Goal: Task Accomplishment & Management: Manage account settings

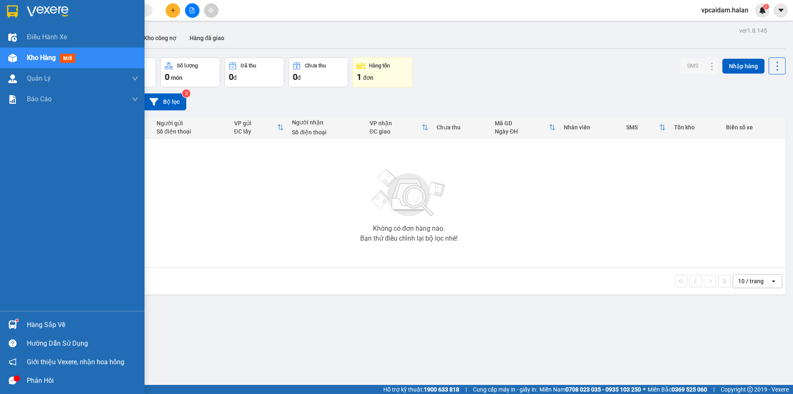
click at [16, 324] on img at bounding box center [12, 324] width 9 height 9
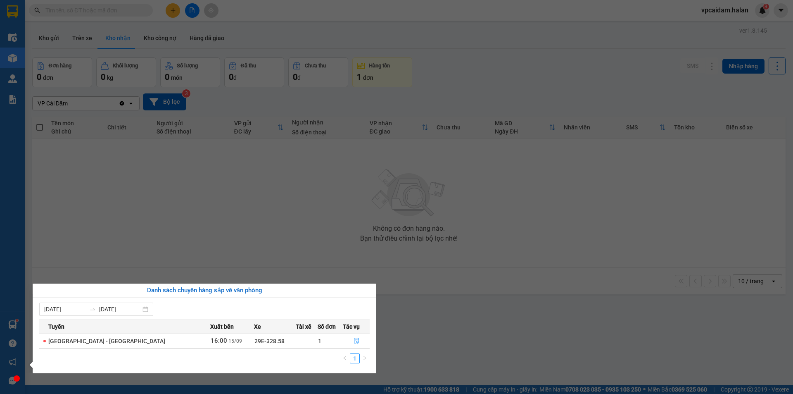
click at [243, 206] on section "Kết quả tìm kiếm ( 0 ) Bộ lọc No Data vpcaidam.halan 3 Điều hành xe Kho hàng mớ…" at bounding box center [396, 197] width 793 height 394
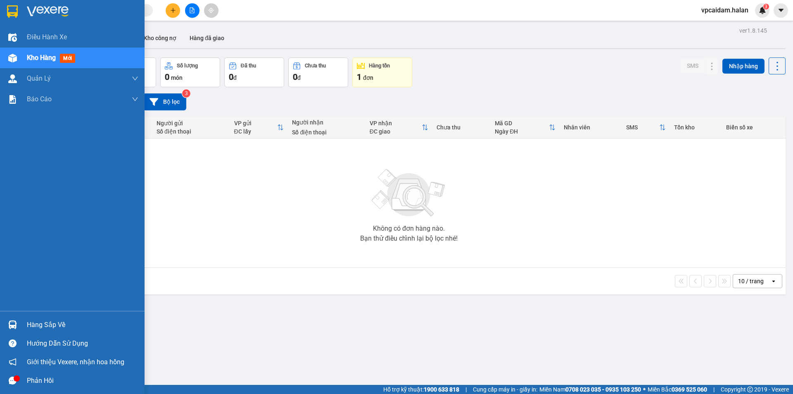
drag, startPoint x: 0, startPoint y: 329, endPoint x: 31, endPoint y: 326, distance: 31.1
click at [1, 329] on div "Hàng sắp về" at bounding box center [72, 324] width 145 height 19
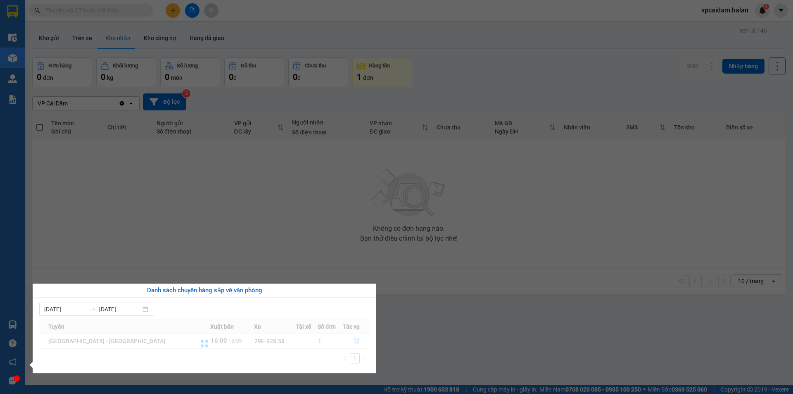
click at [31, 326] on div "Danh sách chuyến hàng sắp về văn phòng [DATE] [DATE] Tuyến Xuất bến Xe Tài xế S…" at bounding box center [201, 328] width 350 height 90
click at [154, 331] on th "Tuyến" at bounding box center [124, 326] width 171 height 14
click at [228, 341] on span "15/09" at bounding box center [235, 341] width 14 height 6
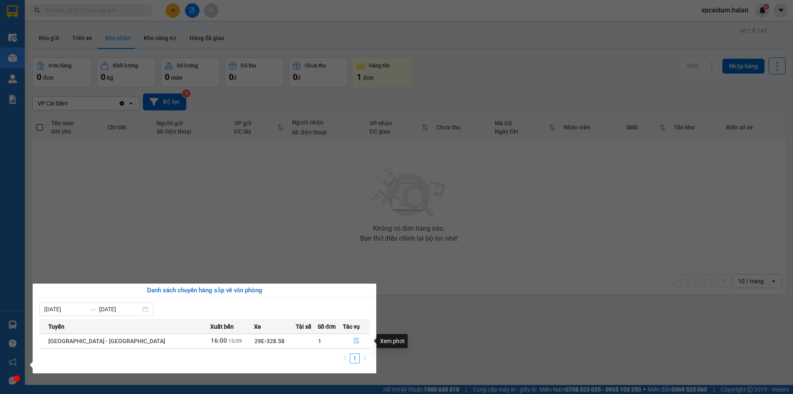
click at [354, 340] on icon "file-done" at bounding box center [357, 341] width 6 height 6
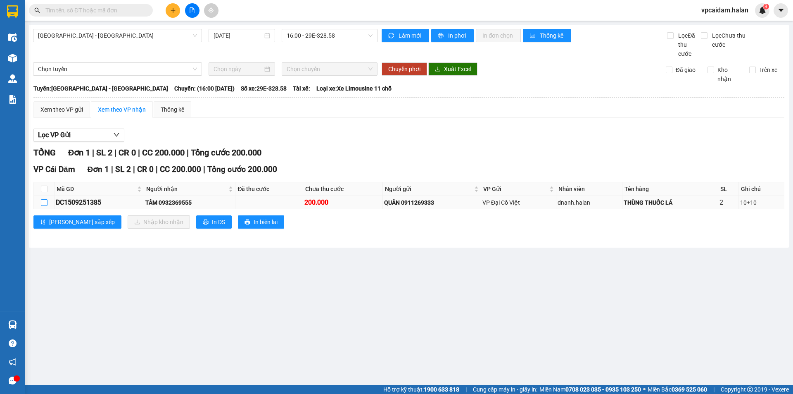
click at [43, 205] on input "checkbox" at bounding box center [44, 202] width 7 height 7
checkbox input "true"
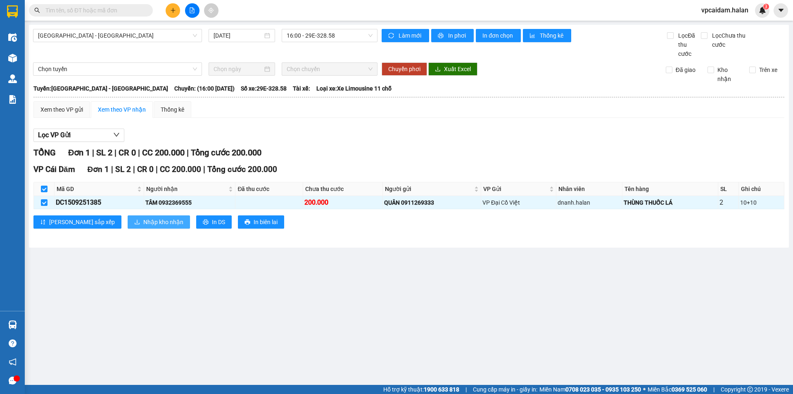
click at [143, 221] on span "Nhập kho nhận" at bounding box center [163, 221] width 40 height 9
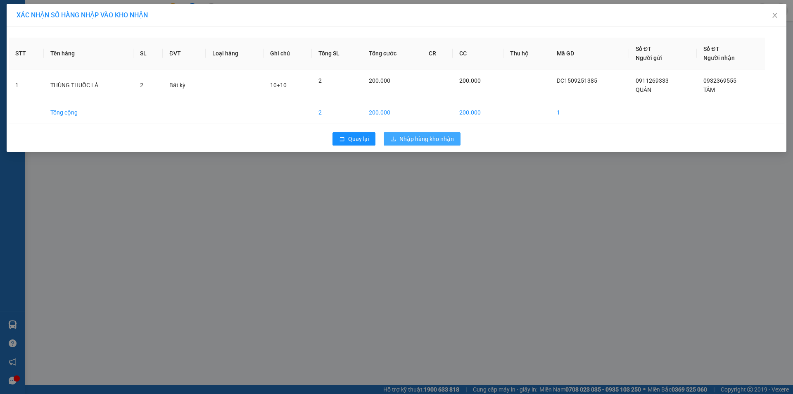
click at [418, 140] on span "Nhập hàng kho nhận" at bounding box center [427, 138] width 55 height 9
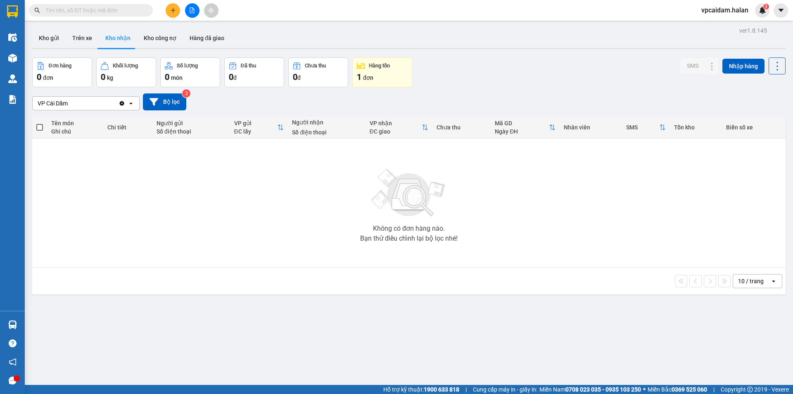
drag, startPoint x: 97, startPoint y: 231, endPoint x: 96, endPoint y: 226, distance: 4.2
click at [97, 231] on div "Không có đơn hàng nào. Bạn thử điều chỉnh lại bộ lọc nhé!" at bounding box center [408, 203] width 745 height 124
click at [48, 33] on button "Kho gửi" at bounding box center [48, 38] width 33 height 20
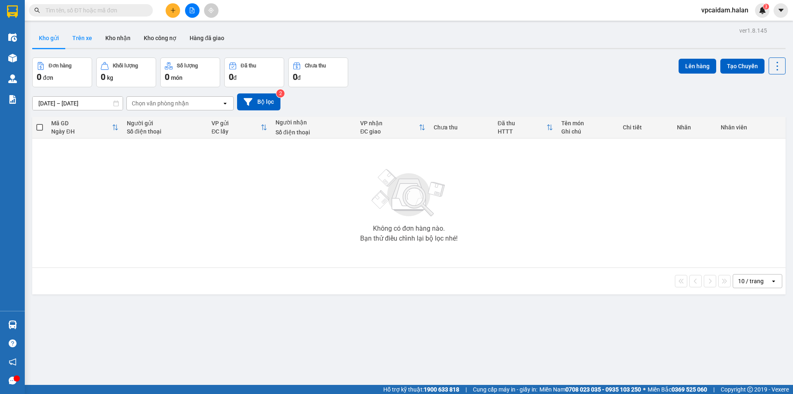
click at [69, 35] on button "Trên xe" at bounding box center [82, 38] width 33 height 20
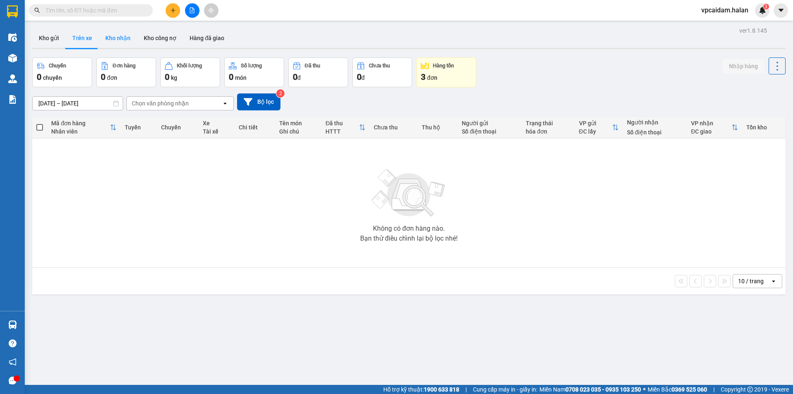
click at [122, 37] on button "Kho nhận" at bounding box center [118, 38] width 38 height 20
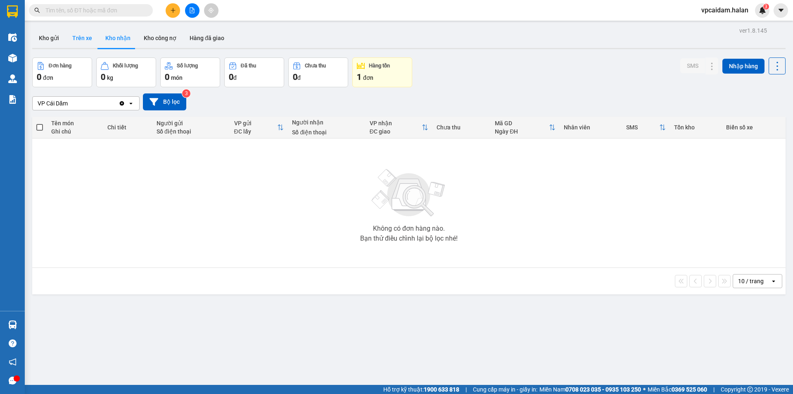
click at [68, 36] on button "Trên xe" at bounding box center [82, 38] width 33 height 20
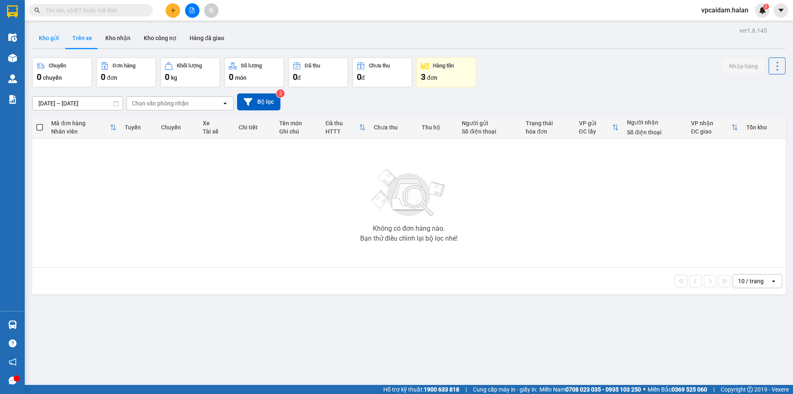
click at [51, 38] on button "Kho gửi" at bounding box center [48, 38] width 33 height 20
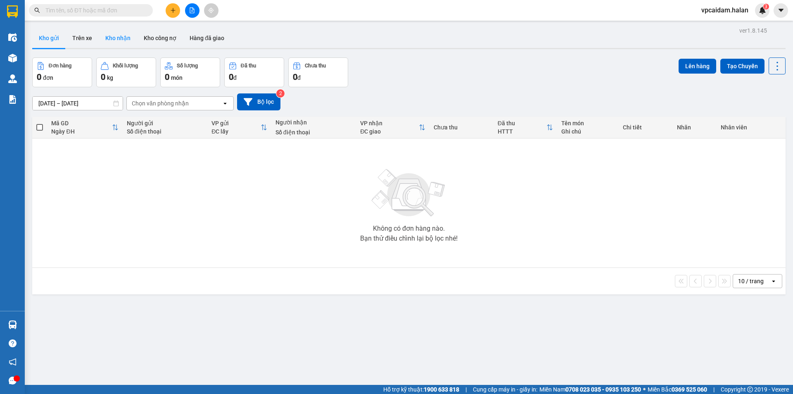
click at [106, 38] on button "Kho nhận" at bounding box center [118, 38] width 38 height 20
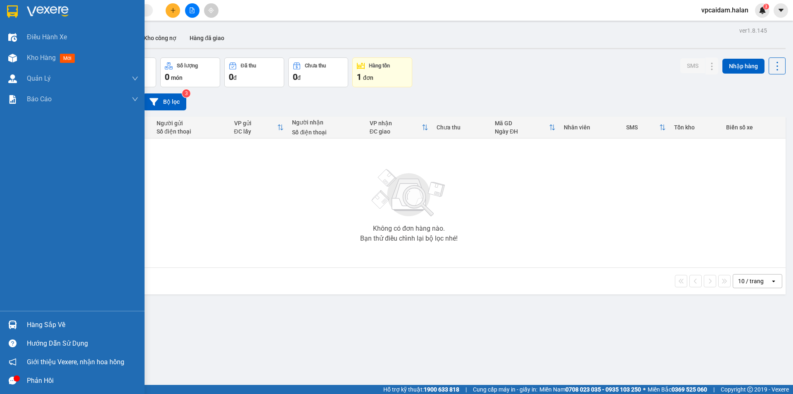
click at [51, 325] on div "Hàng sắp về" at bounding box center [83, 325] width 112 height 12
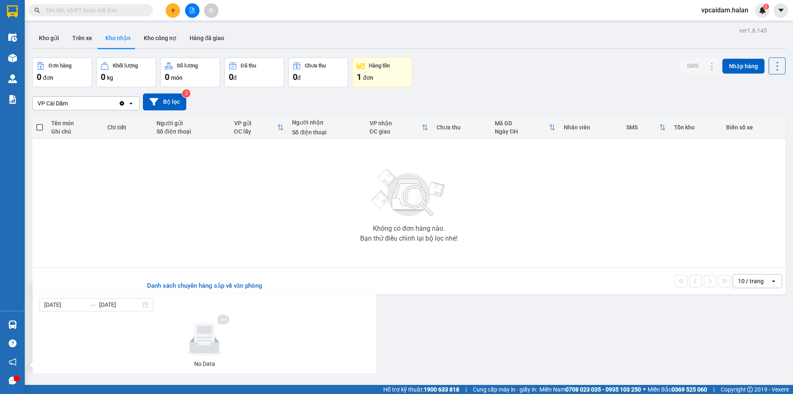
click at [104, 257] on section "Kết quả tìm kiếm ( 0 ) Bộ lọc No Data vpcaidam.halan 3 Điều hành xe Kho hàng mớ…" at bounding box center [396, 197] width 793 height 394
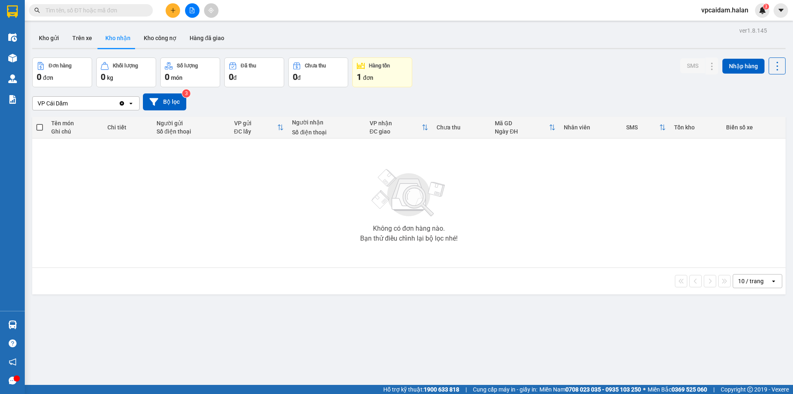
click at [698, 243] on div "Không có đơn hàng nào. Bạn thử điều chỉnh lại bộ lọc nhé!" at bounding box center [408, 203] width 745 height 124
click at [48, 35] on button "Kho gửi" at bounding box center [48, 38] width 33 height 20
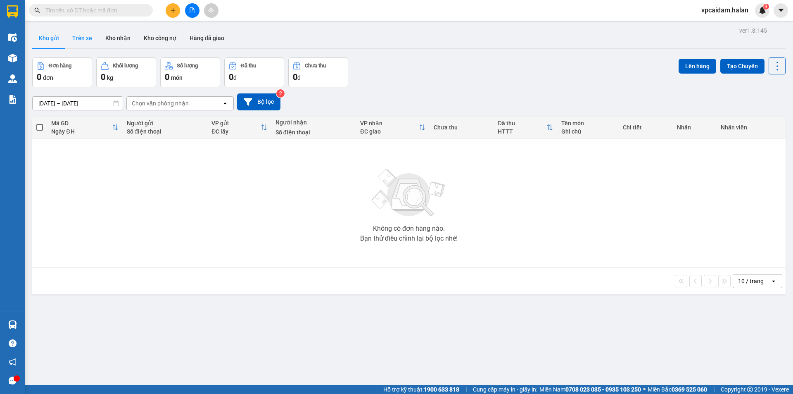
click at [78, 43] on button "Trên xe" at bounding box center [82, 38] width 33 height 20
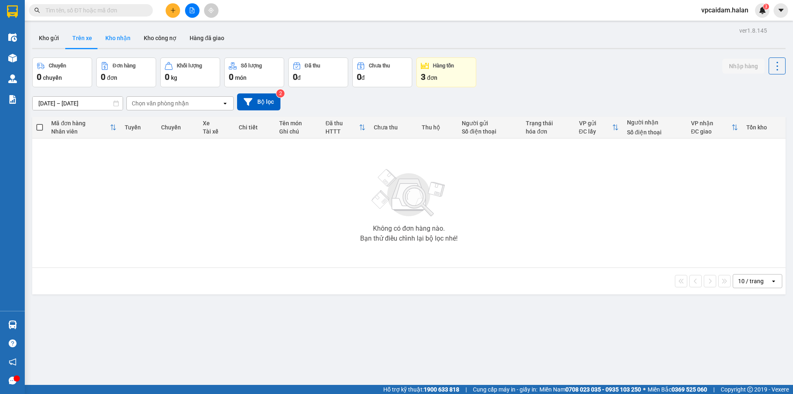
click at [113, 37] on button "Kho nhận" at bounding box center [118, 38] width 38 height 20
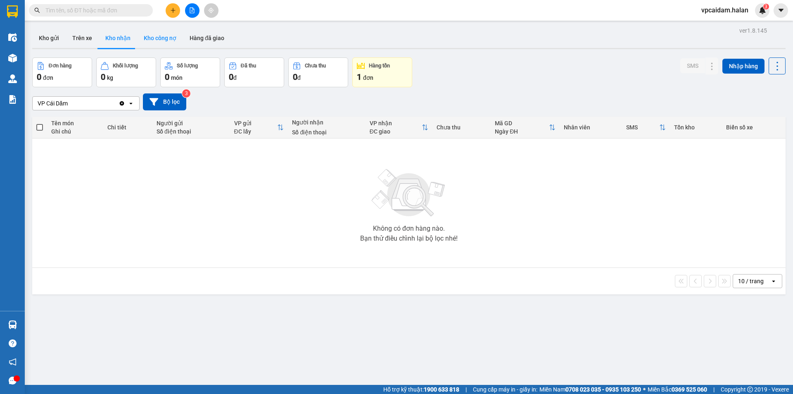
click at [145, 39] on button "Kho công nợ" at bounding box center [160, 38] width 46 height 20
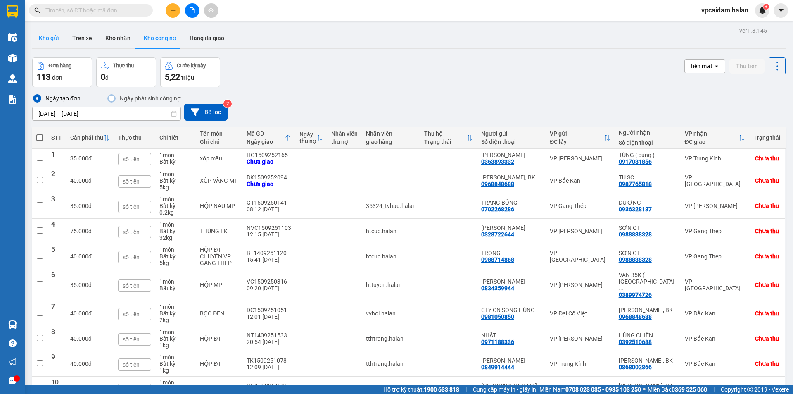
click at [42, 41] on button "Kho gửi" at bounding box center [48, 38] width 33 height 20
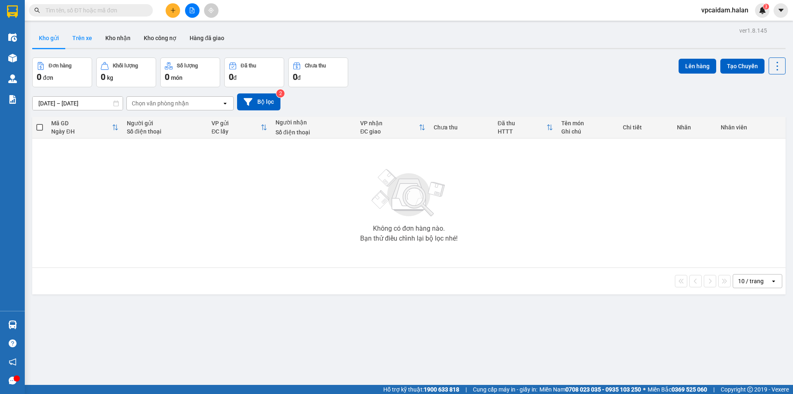
click at [84, 36] on button "Trên xe" at bounding box center [82, 38] width 33 height 20
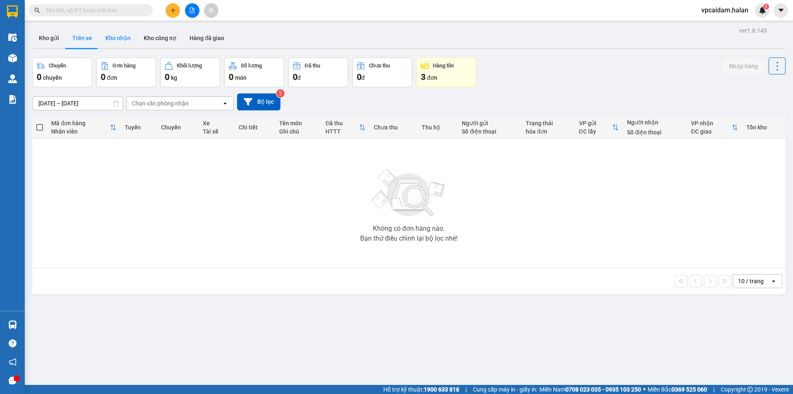
click at [112, 38] on button "Kho nhận" at bounding box center [118, 38] width 38 height 20
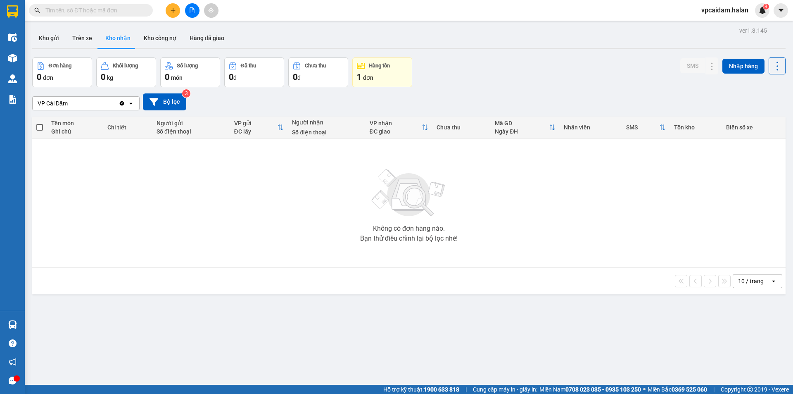
click at [112, 38] on button "Kho nhận" at bounding box center [118, 38] width 38 height 20
click at [109, 37] on button "Kho nhận" at bounding box center [118, 38] width 38 height 20
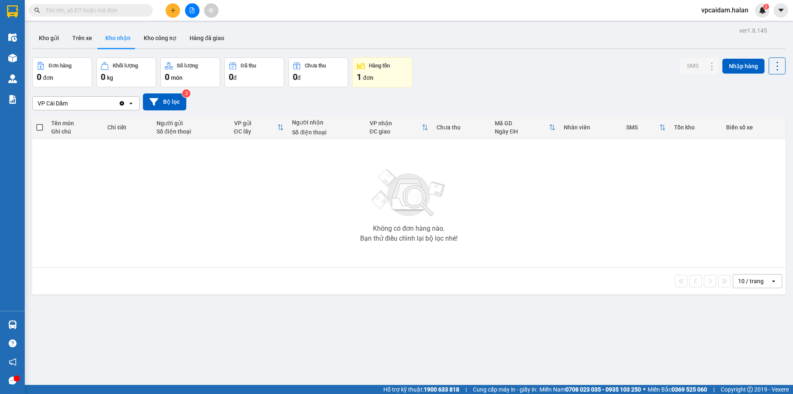
click at [109, 37] on button "Kho nhận" at bounding box center [118, 38] width 38 height 20
click at [25, 331] on main "ver 1.8.145 Kho gửi Trên xe Kho nhận Kho công nợ Hàng đã giao Đơn hàng 0 đơn Kh…" at bounding box center [396, 192] width 793 height 385
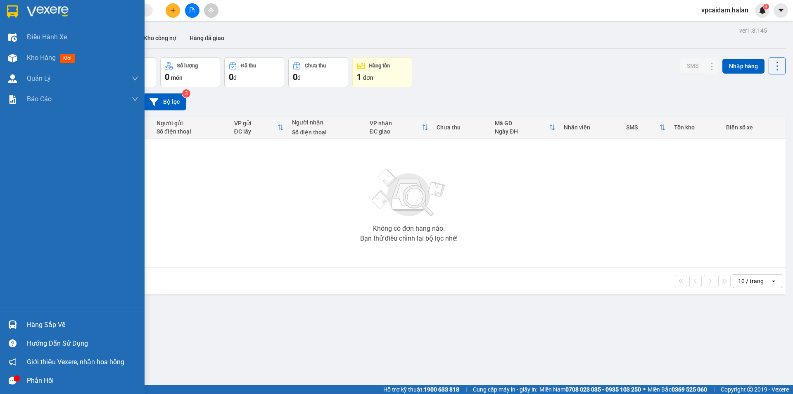
click at [14, 322] on img at bounding box center [12, 324] width 9 height 9
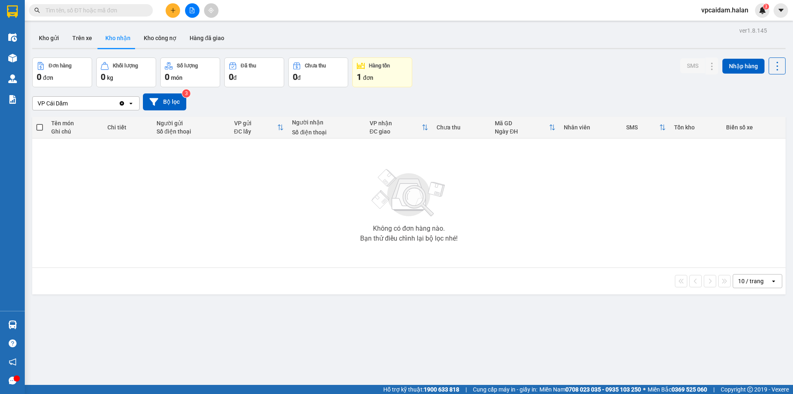
click at [145, 238] on section "Kết quả tìm kiếm ( 0 ) Bộ lọc No Data vpcaidam.halan 3 Điều hành xe Kho hàng mớ…" at bounding box center [396, 197] width 793 height 394
click at [67, 6] on input "text" at bounding box center [94, 10] width 98 height 9
click at [67, 8] on input "text" at bounding box center [94, 10] width 98 height 9
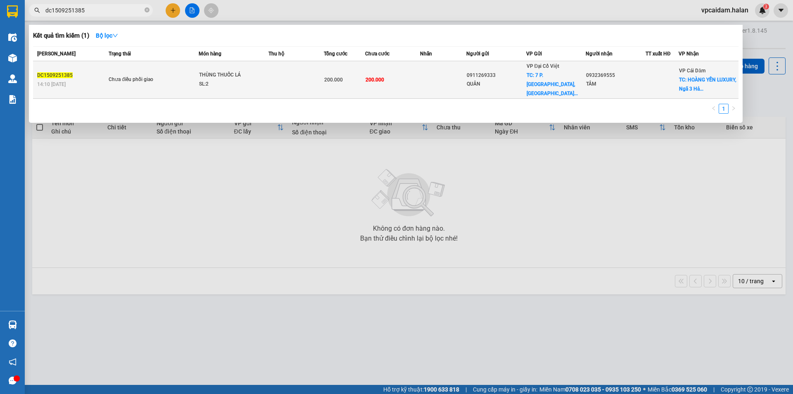
type input "dc1509251385"
click at [119, 81] on td "Chưa điều phối giao" at bounding box center [153, 80] width 92 height 38
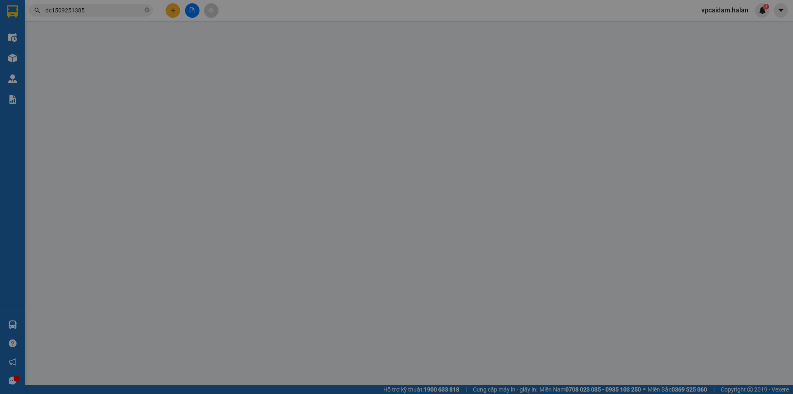
type input "0911269333"
type input "QUÂN"
checkbox input "true"
type input "7 P. [GEOGRAPHIC_DATA], PHƯỜNG [GEOGRAPHIC_DATA],[GEOGRAPHIC_DATA], [GEOGRAPHIC…"
type input "40.000"
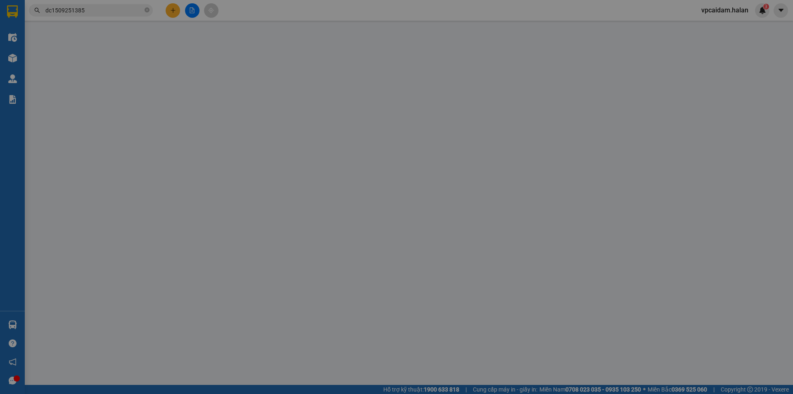
type input "0932369555"
type input "TÂM"
checkbox input "true"
type input "HOÀNG YẾN LUXURY, Ngã 3 Hải Quân, [GEOGRAPHIC_DATA], [GEOGRAPHIC_DATA], [GEOGRA…"
type input "30.000"
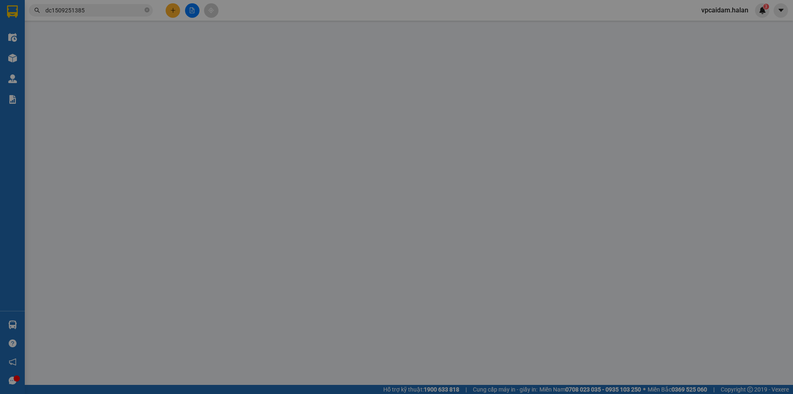
type input "019075008169"
type input "200.000"
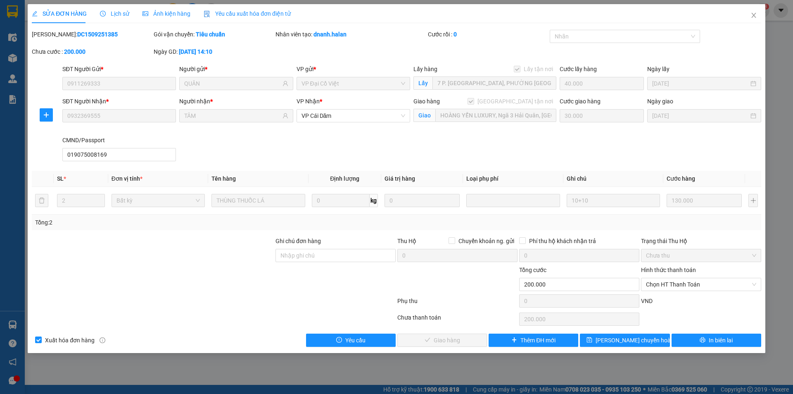
click at [435, 379] on div "SỬA ĐƠN HÀNG Lịch sử Ảnh kiện hàng Yêu cầu xuất hóa đơn điện tử Total Paid Fee …" at bounding box center [396, 197] width 793 height 394
click at [433, 379] on div "SỬA ĐƠN HÀNG Lịch sử Ảnh kiện hàng Yêu cầu xuất hóa đơn điện tử Total Paid Fee …" at bounding box center [396, 197] width 793 height 394
click at [430, 379] on div "SỬA ĐƠN HÀNG Lịch sử Ảnh kiện hàng Yêu cầu xuất hóa đơn điện tử Total Paid Fee …" at bounding box center [396, 197] width 793 height 394
